Goal: Transaction & Acquisition: Obtain resource

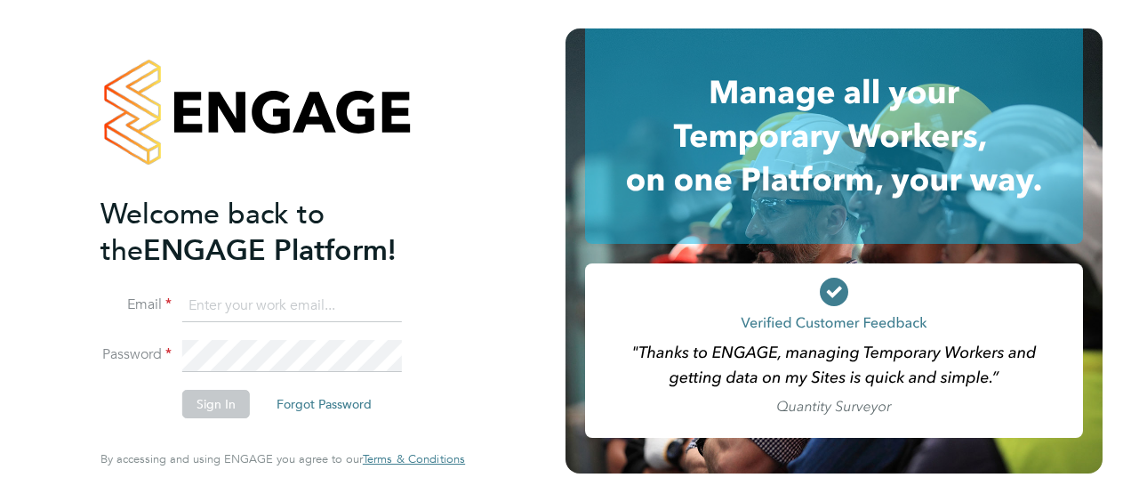
type input "[PERSON_NAME][EMAIL_ADDRESS][DOMAIN_NAME]"
click at [302, 260] on h2 "Welcome back to the ENGAGE Platform!" at bounding box center [274, 232] width 347 height 73
click at [244, 399] on button "Sign In" at bounding box center [216, 404] width 68 height 28
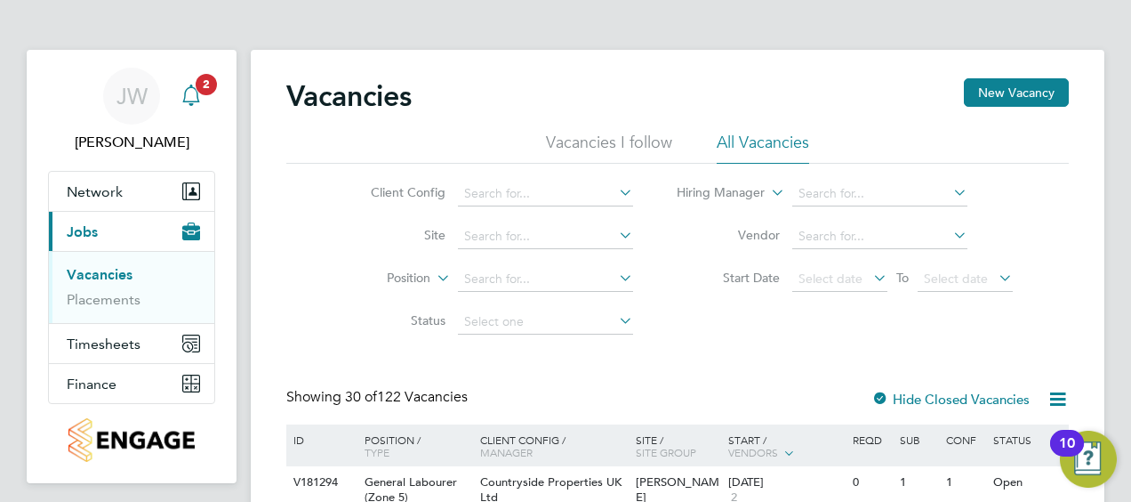
click at [204, 87] on span "2" at bounding box center [206, 84] width 21 height 21
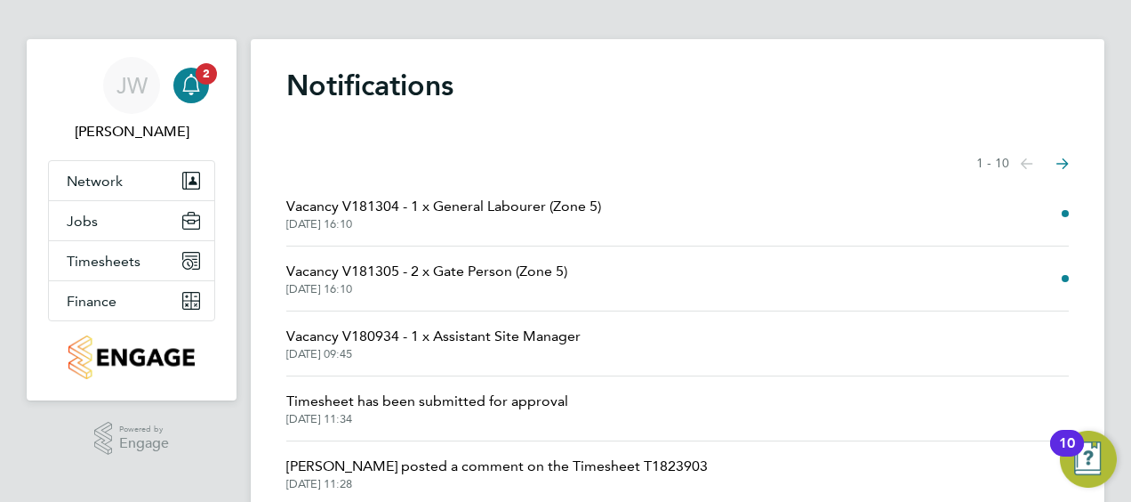
scroll to position [14, 0]
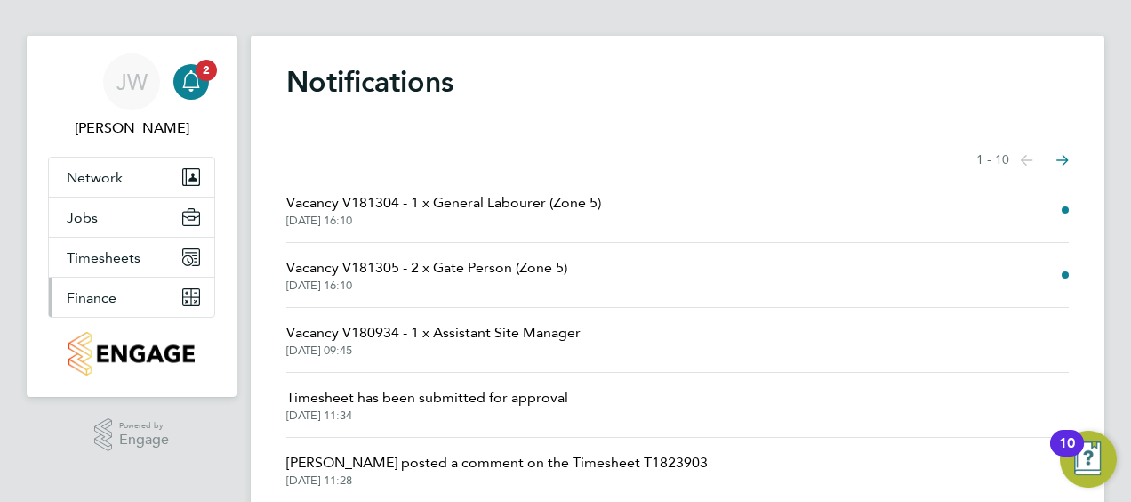
click at [118, 303] on button "Finance" at bounding box center [131, 297] width 165 height 39
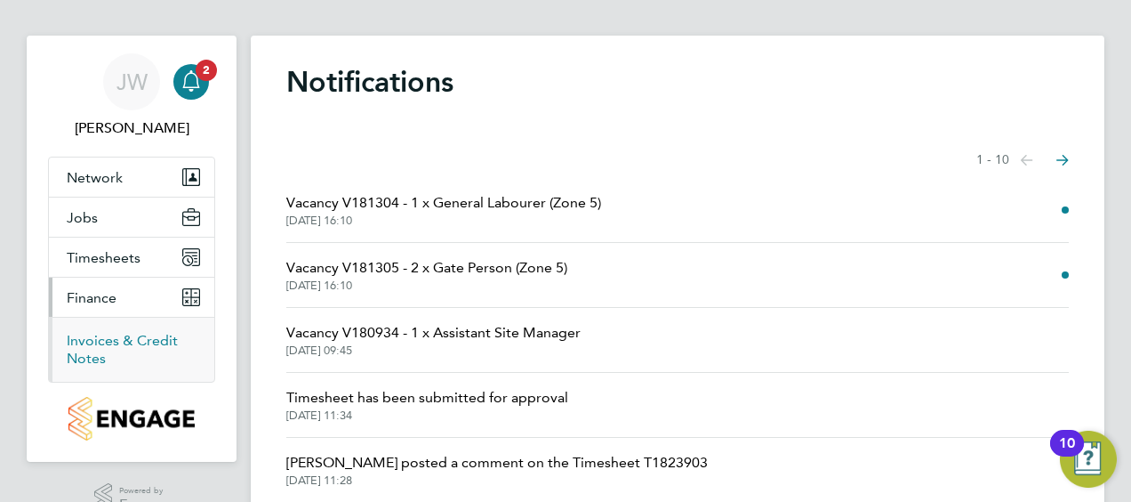
click at [121, 342] on link "Invoices & Credit Notes" at bounding box center [122, 349] width 111 height 35
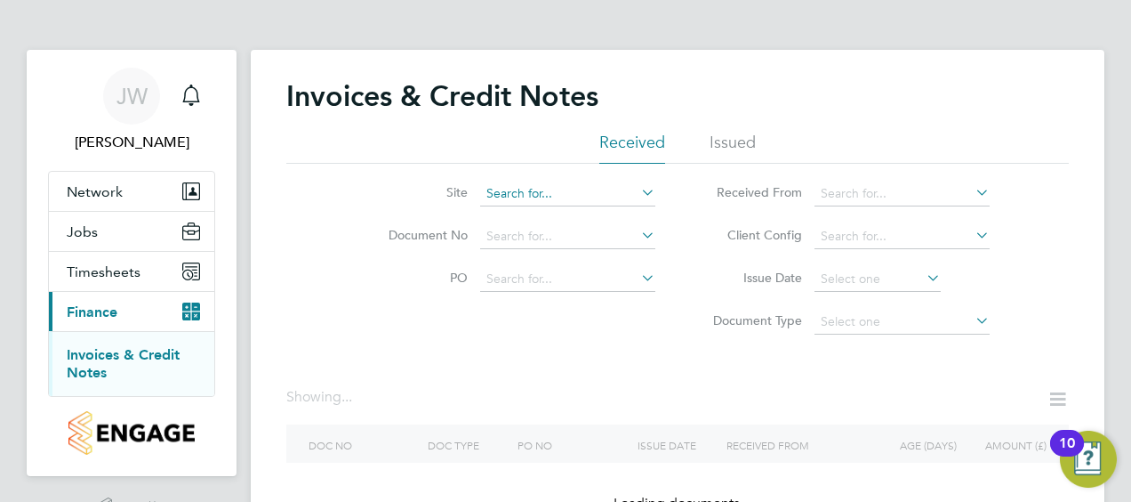
click at [523, 192] on input at bounding box center [567, 193] width 175 height 25
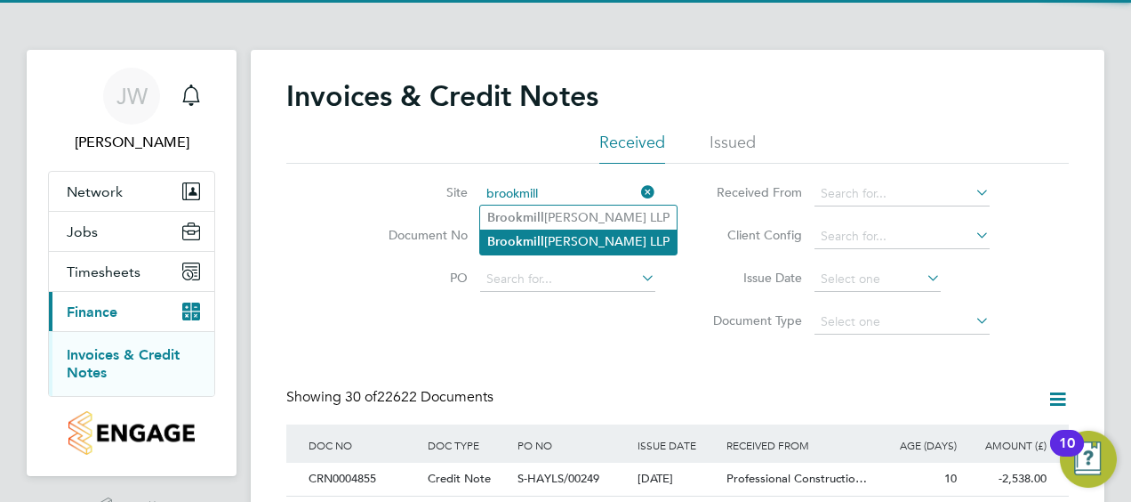
click at [548, 231] on li "[GEOGRAPHIC_DATA][PERSON_NAME] LLP" at bounding box center [578, 241] width 197 height 24
type input "Brookmill Meadows LLP"
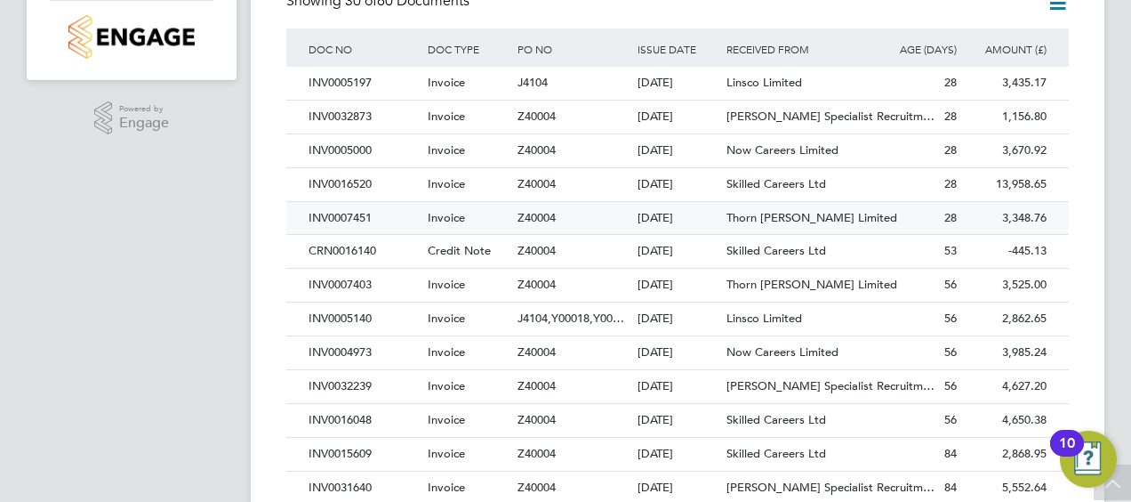
click at [715, 222] on div "01 Sep 2025" at bounding box center [678, 218] width 90 height 33
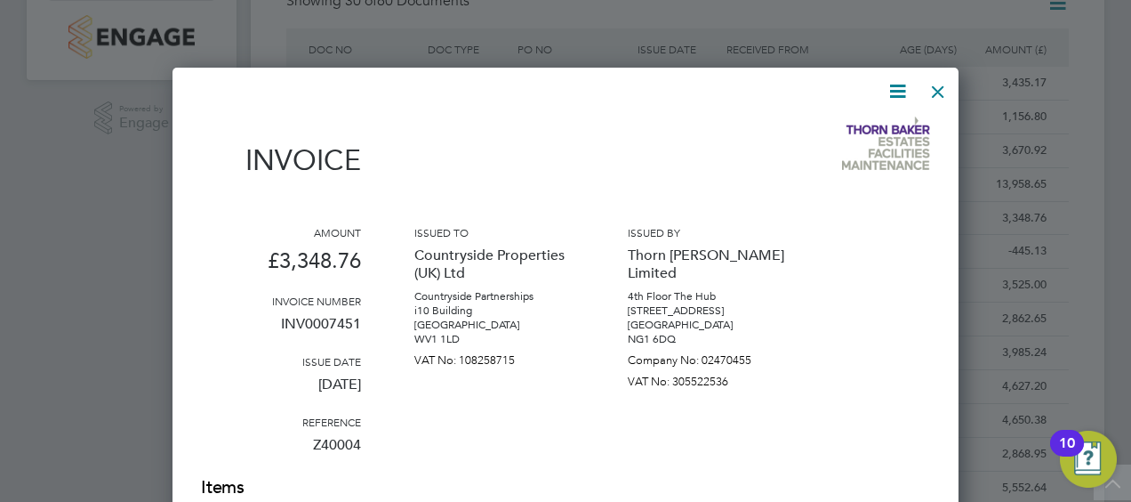
click at [893, 93] on icon at bounding box center [898, 91] width 22 height 22
click at [866, 121] on li "Download Invoice" at bounding box center [844, 133] width 123 height 25
click at [933, 98] on div at bounding box center [938, 87] width 32 height 32
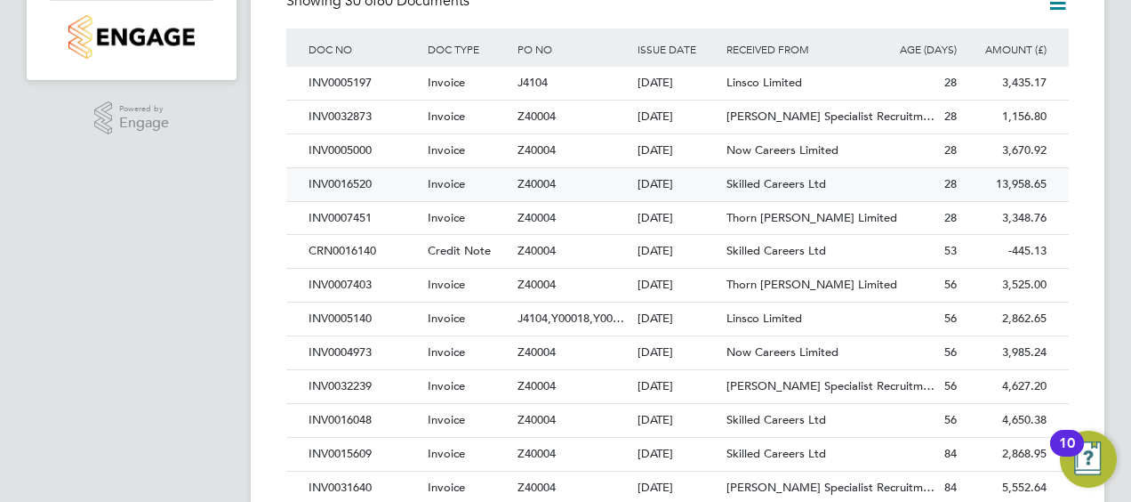
click at [788, 181] on span "Skilled Careers Ltd" at bounding box center [777, 183] width 100 height 15
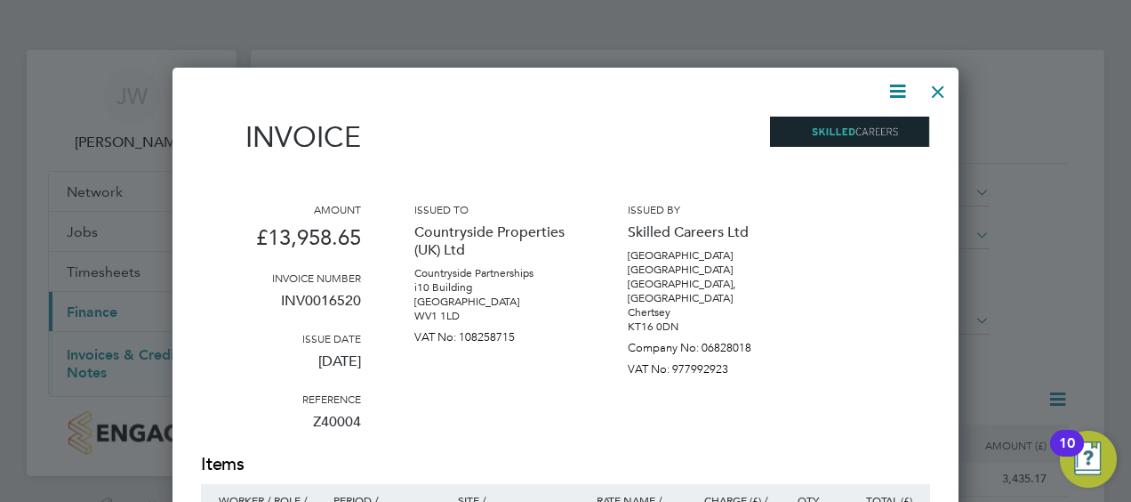
click at [891, 90] on icon at bounding box center [898, 91] width 22 height 22
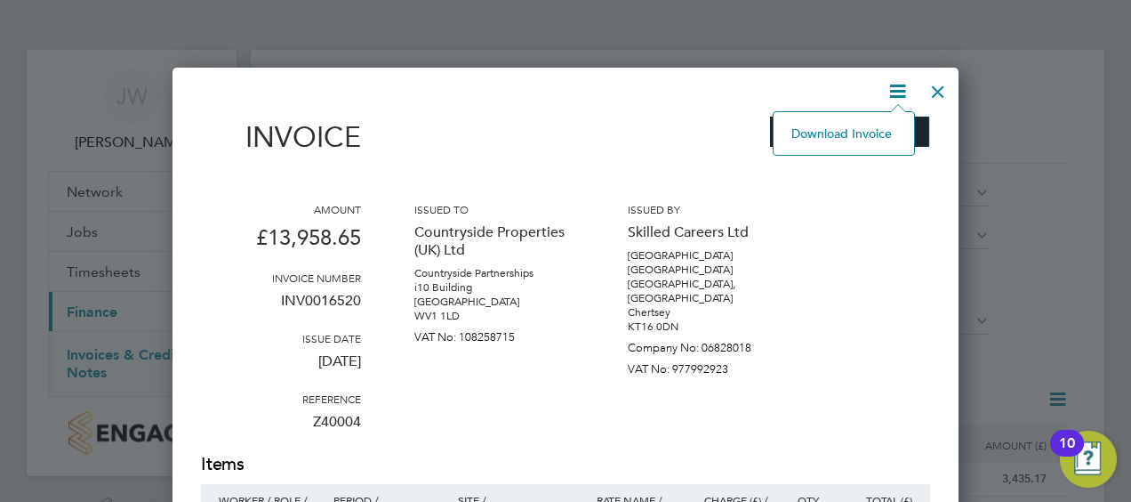
click at [865, 123] on li "Download Invoice" at bounding box center [844, 133] width 123 height 25
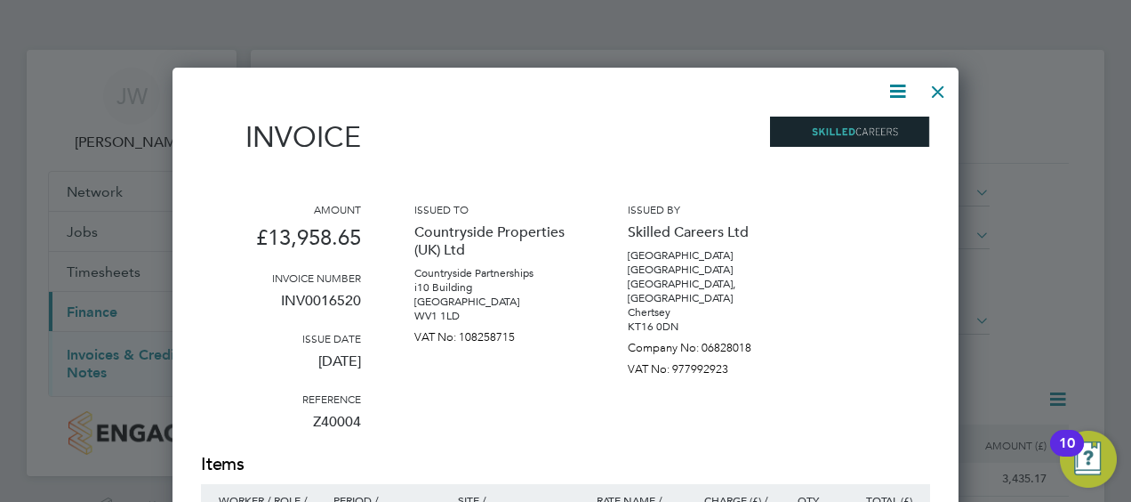
click at [1072, 71] on div at bounding box center [565, 251] width 1131 height 502
click at [951, 91] on div at bounding box center [938, 87] width 32 height 32
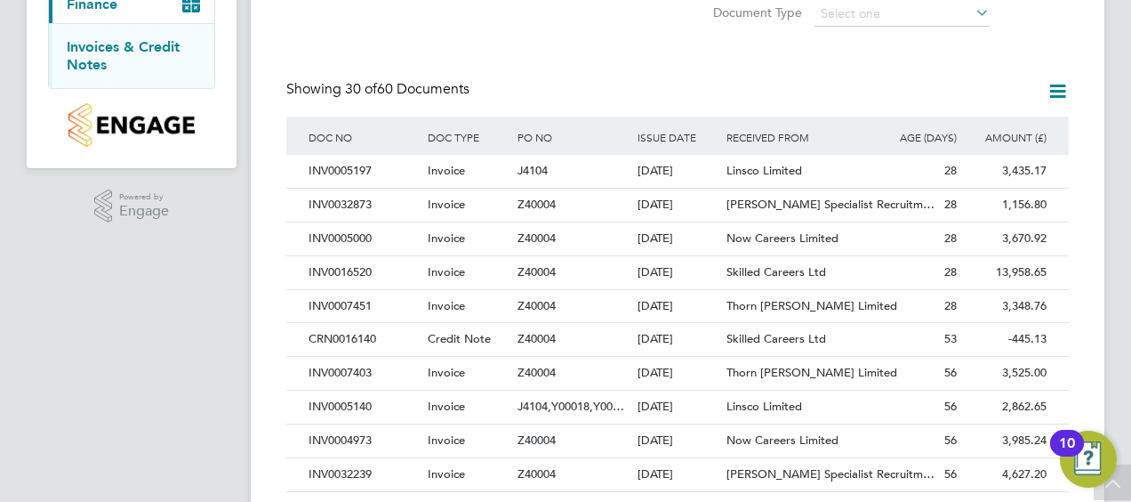
scroll to position [307, 0]
click at [697, 229] on div "01 Sep 2025" at bounding box center [678, 239] width 90 height 33
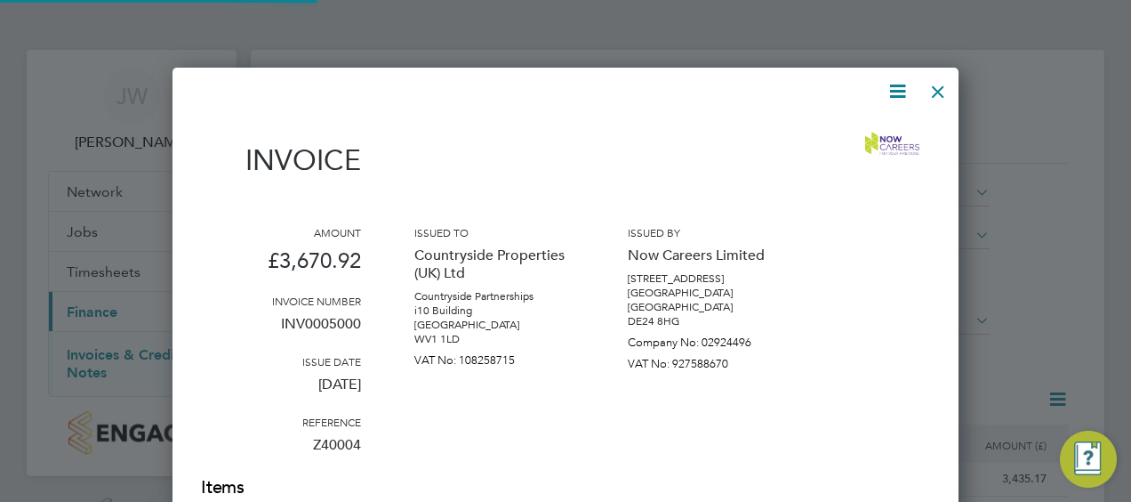
scroll to position [1172, 786]
click at [881, 89] on div at bounding box center [555, 91] width 708 height 22
click at [887, 89] on icon at bounding box center [898, 91] width 22 height 22
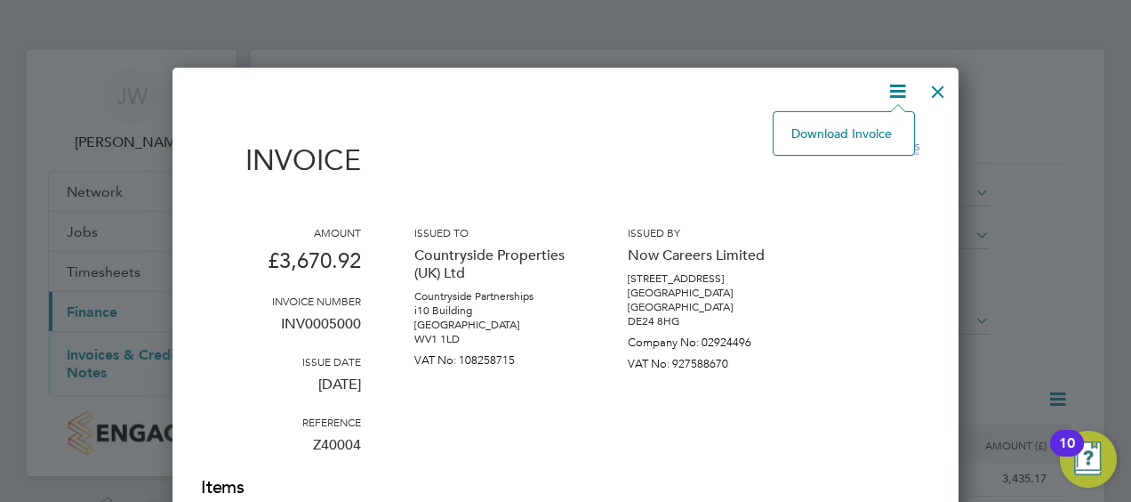
click at [841, 141] on li "Download Invoice" at bounding box center [844, 133] width 123 height 25
click at [1076, 82] on div at bounding box center [565, 251] width 1131 height 502
click at [944, 93] on div at bounding box center [938, 87] width 32 height 32
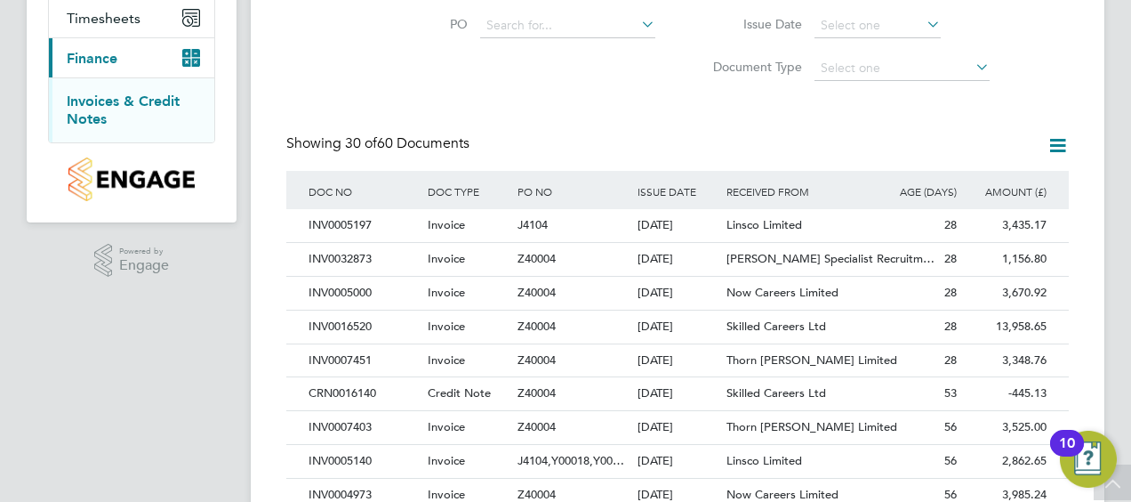
scroll to position [253, 0]
click at [713, 257] on div "01 Sep 2025" at bounding box center [678, 260] width 90 height 33
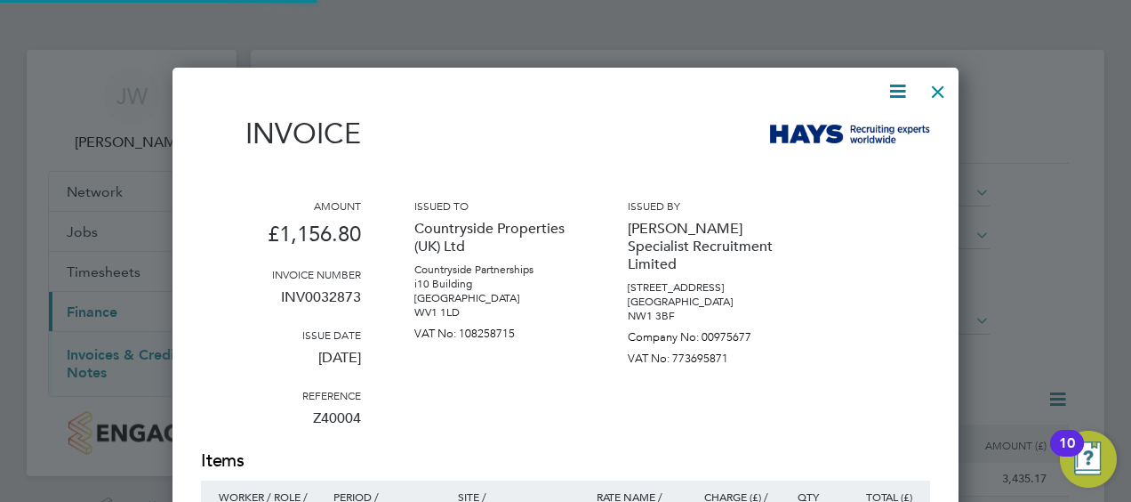
scroll to position [920, 786]
click at [903, 80] on icon at bounding box center [898, 91] width 22 height 22
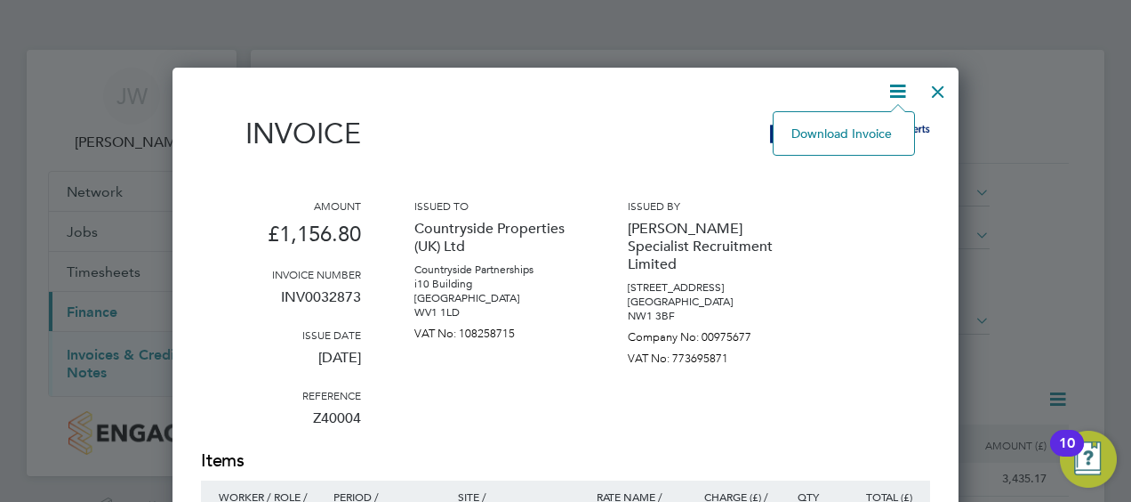
click at [842, 141] on li "Download Invoice" at bounding box center [844, 133] width 123 height 25
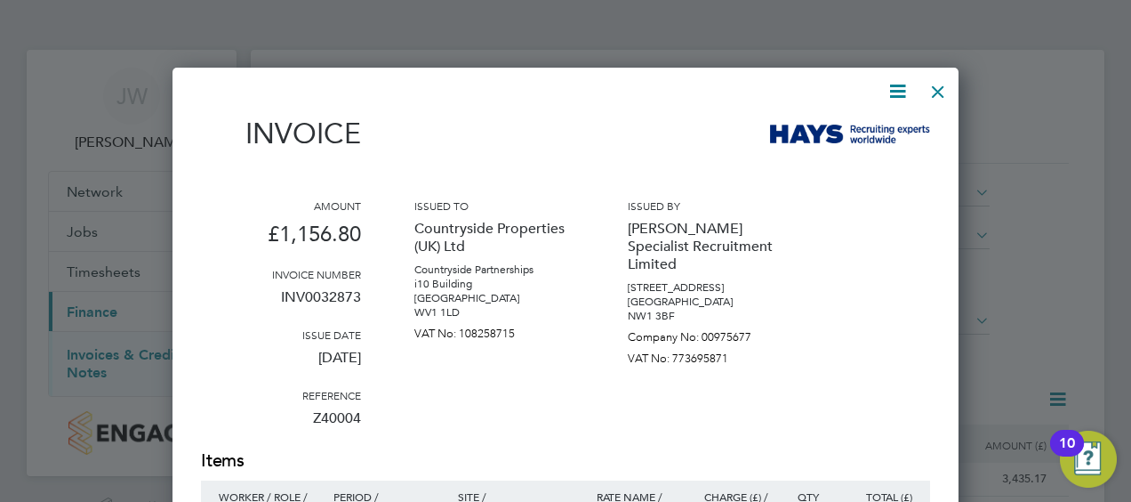
click at [943, 85] on div at bounding box center [938, 87] width 32 height 32
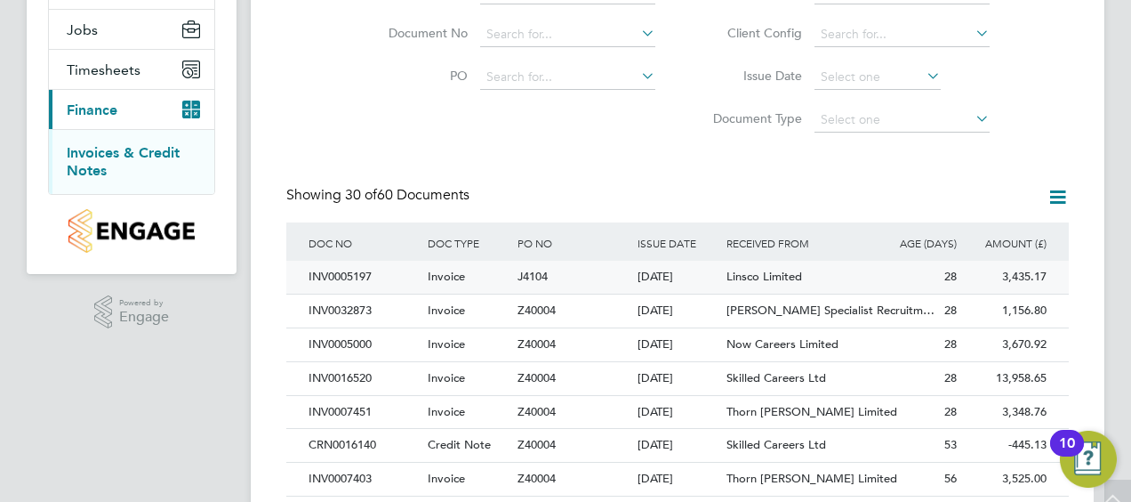
scroll to position [221, 0]
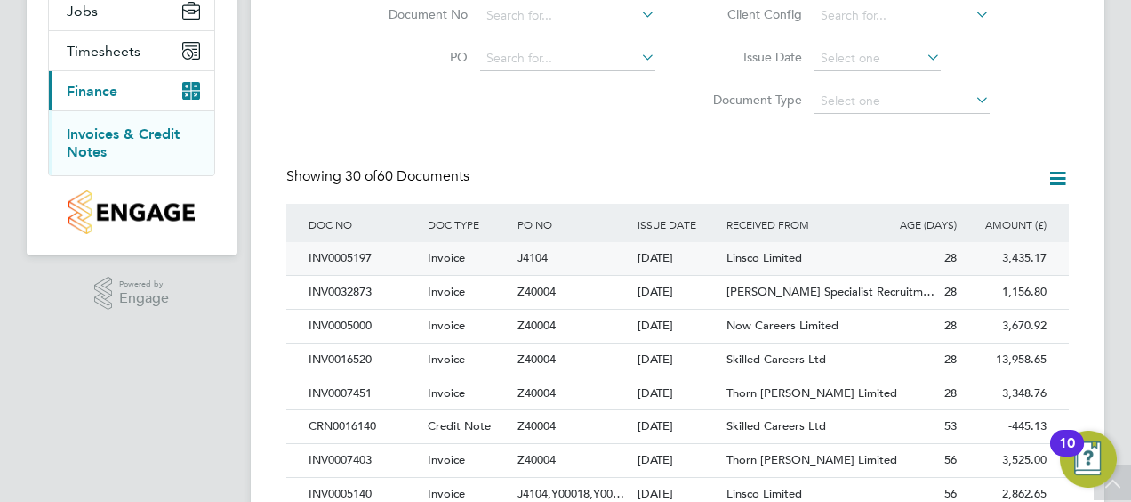
click at [778, 267] on div "Linsco Limited" at bounding box center [796, 258] width 149 height 33
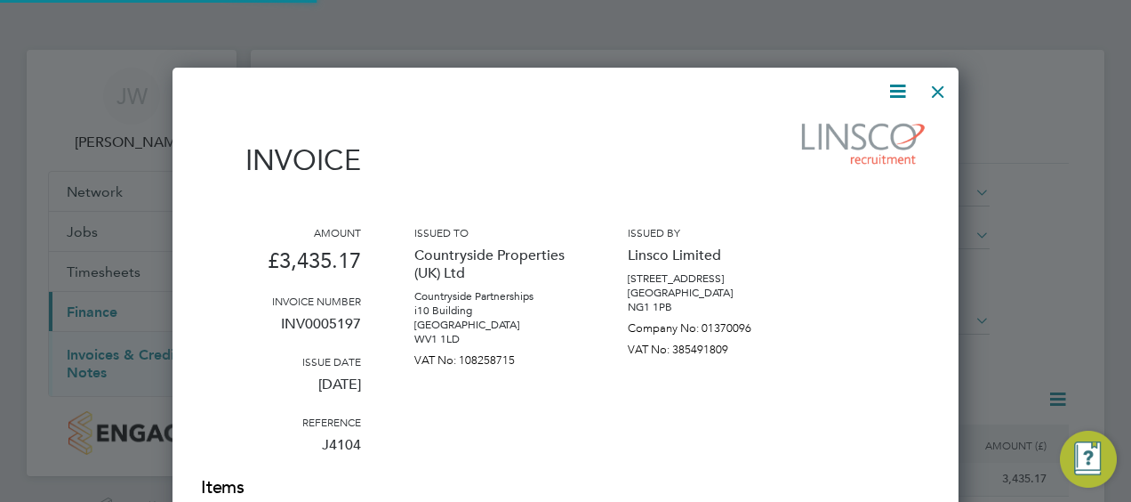
scroll to position [1172, 786]
click at [887, 94] on icon at bounding box center [898, 91] width 22 height 22
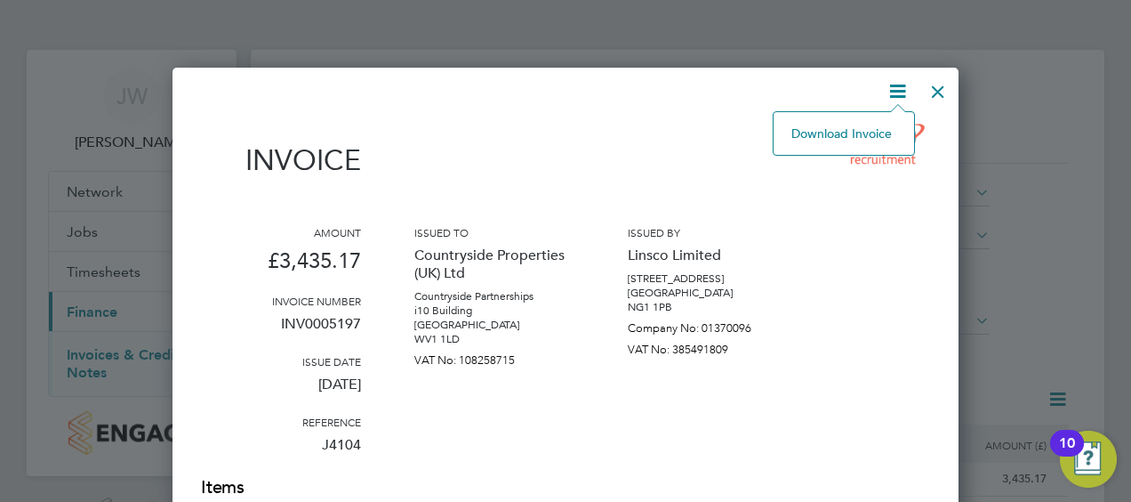
click at [849, 133] on li "Download Invoice" at bounding box center [844, 133] width 123 height 25
click at [939, 87] on div at bounding box center [938, 87] width 32 height 32
